Goal: Navigation & Orientation: Find specific page/section

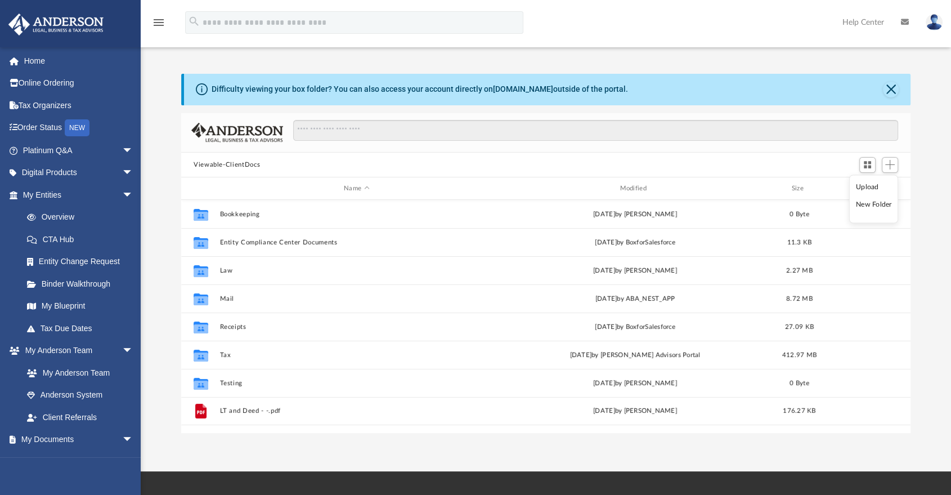
scroll to position [246, 720]
click at [122, 150] on span "arrow_drop_down" at bounding box center [133, 150] width 23 height 23
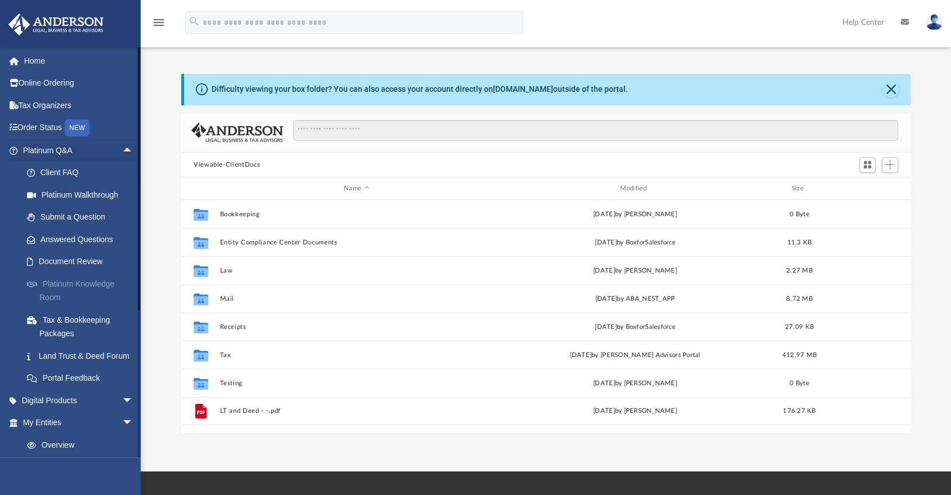
click at [79, 283] on link "Platinum Knowledge Room" at bounding box center [83, 290] width 135 height 36
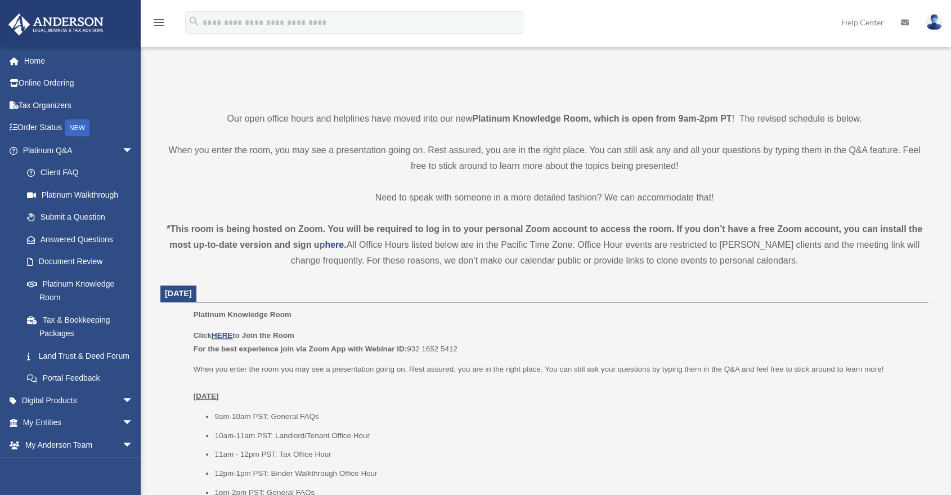
scroll to position [437, 0]
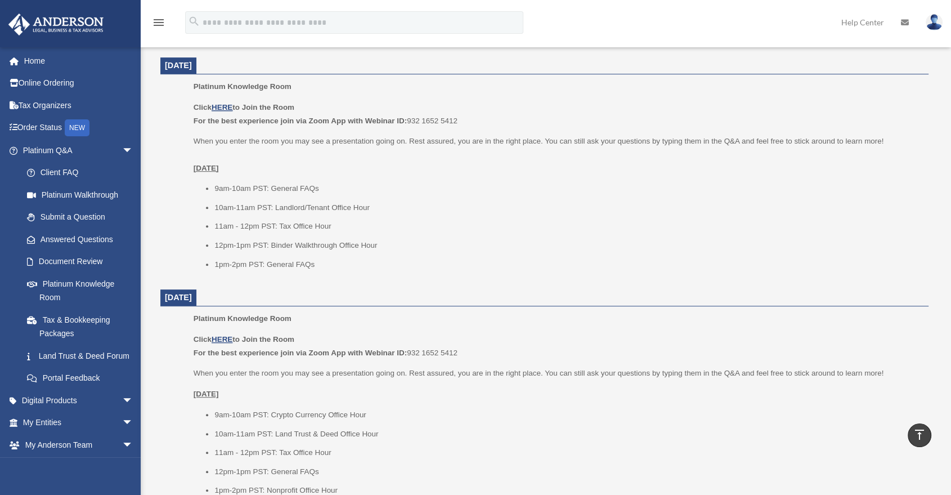
click at [227, 101] on p "Click HERE to Join the Room For the best experience join via Zoom App with Webi…" at bounding box center [557, 114] width 727 height 26
click at [225, 105] on u "HERE" at bounding box center [222, 107] width 21 height 8
